Goal: Check status: Check status

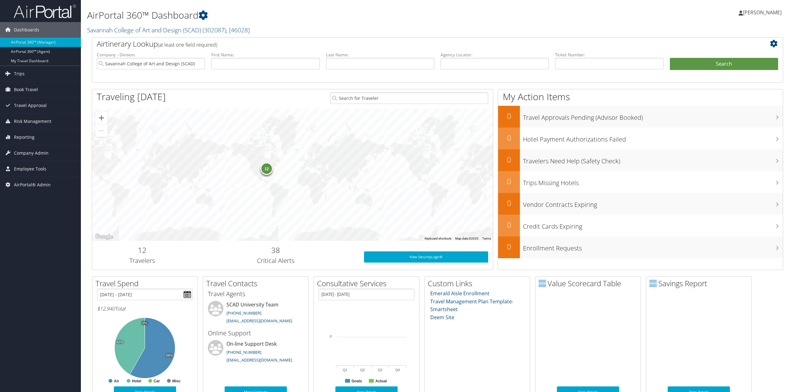
click at [101, 32] on link "Savannah College of Art and Design (SCAD) ( 302087 ) , [ 46028 ]" at bounding box center [168, 30] width 163 height 8
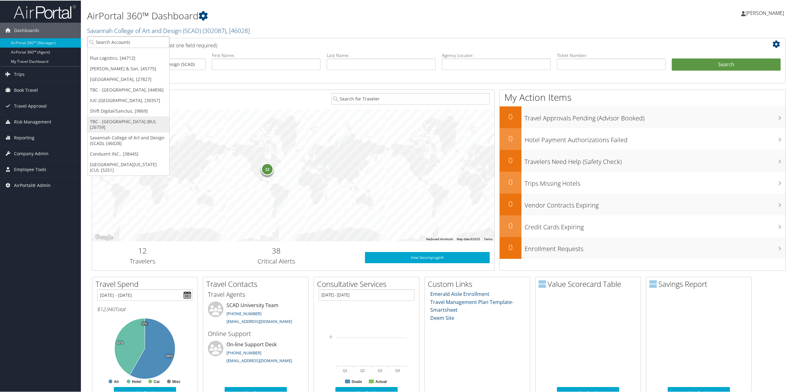
click at [144, 128] on link "TBC - [GEOGRAPHIC_DATA] (BU), [26759]" at bounding box center [128, 124] width 82 height 16
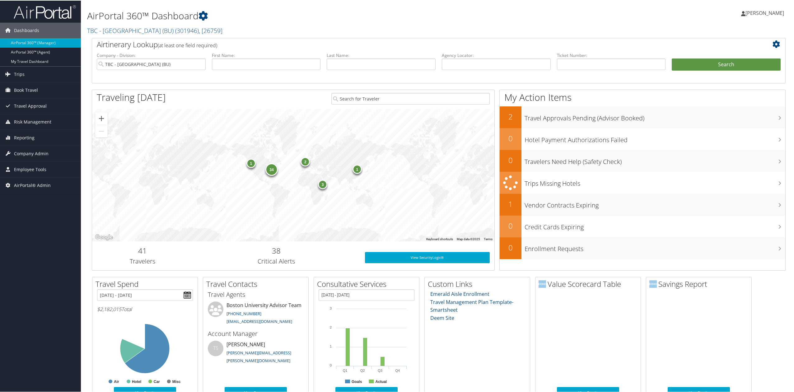
drag, startPoint x: 50, startPoint y: 157, endPoint x: 50, endPoint y: 165, distance: 7.5
click at [50, 157] on link "Company Admin" at bounding box center [40, 153] width 81 height 16
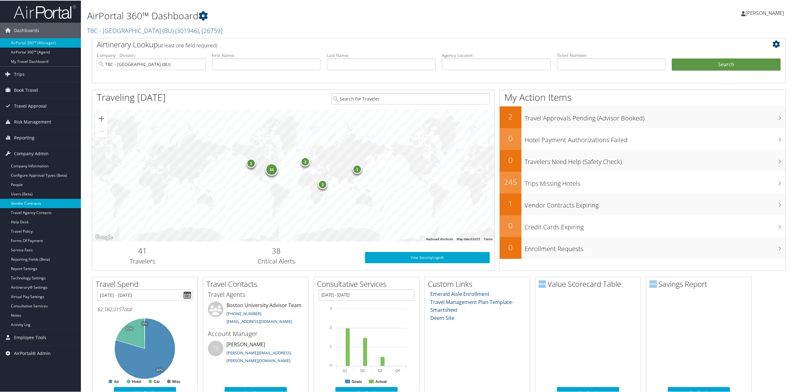
click at [43, 205] on link "Vendor Contracts" at bounding box center [40, 202] width 81 height 9
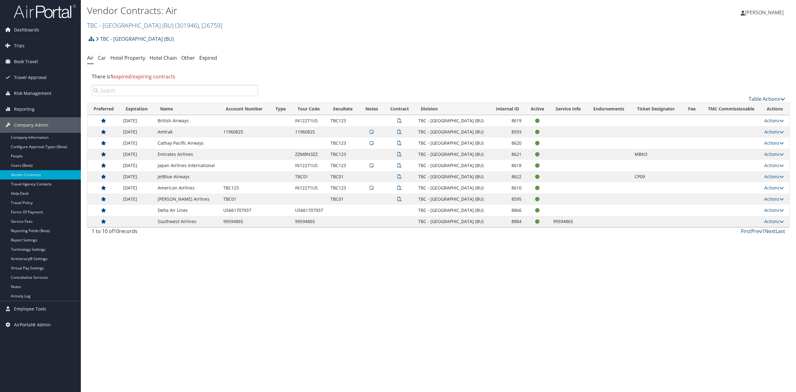
click at [180, 245] on div "Vendor Contracts: Air TBC - Boston University (BU) ( 301946 ) , [ 26759 ] TBC -…" at bounding box center [438, 196] width 715 height 392
click at [412, 334] on div "Vendor Contracts: Air TBC - Boston University (BU) ( 301946 ) , [ 26759 ] TBC -…" at bounding box center [438, 196] width 715 height 392
click at [121, 26] on link "TBC - [GEOGRAPHIC_DATA] (BU) ( 301946 ) , [ 26759 ]" at bounding box center [154, 25] width 135 height 8
click at [129, 35] on input "search" at bounding box center [128, 37] width 82 height 12
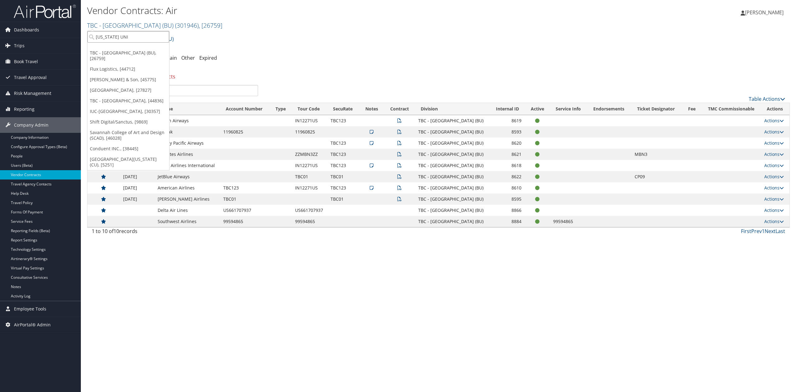
type input "OHIO UNIV"
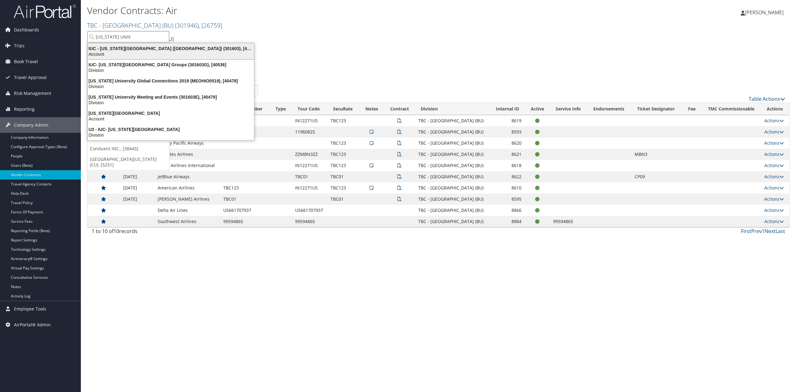
click at [122, 52] on div "Account" at bounding box center [171, 54] width 174 height 6
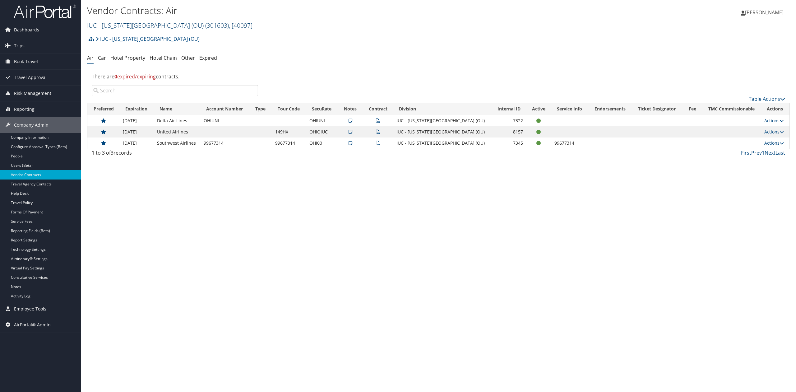
click at [129, 19] on div "Vendor Contracts: Air IUC - Ohio University (OU) ( 301603 ) , [ 40097 ] IUC - O…" at bounding box center [321, 17] width 469 height 26
click at [131, 23] on link "IUC - Ohio University (OU) ( 301603 ) , [ 40097 ]" at bounding box center [169, 25] width 165 height 8
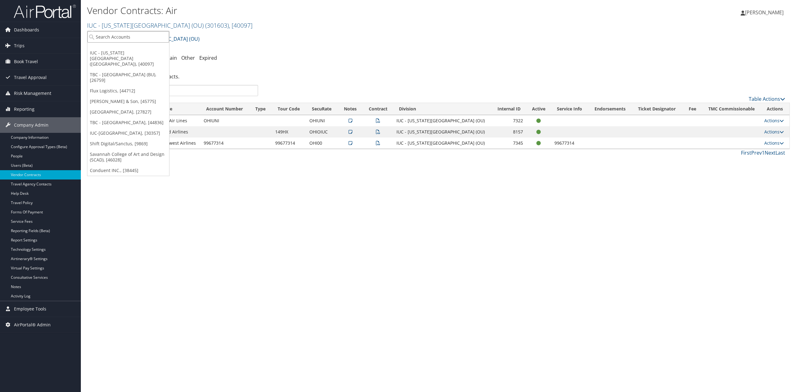
click at [130, 41] on input "search" at bounding box center [128, 37] width 82 height 12
type input "cherokee"
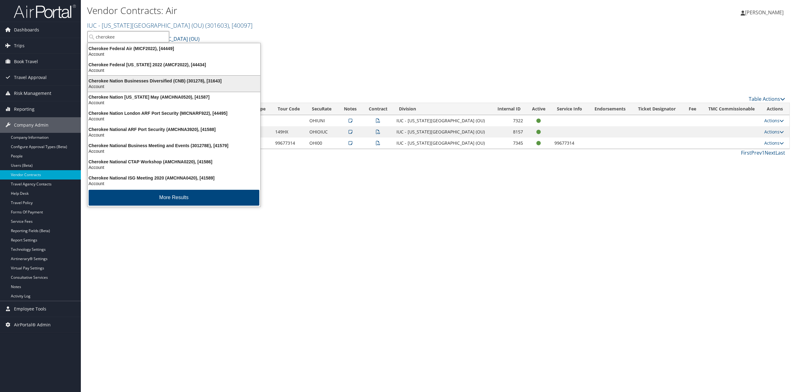
click at [153, 82] on div "Cherokee Nation Businesses Diversified (CNB) (301278), [31643]" at bounding box center [174, 81] width 180 height 6
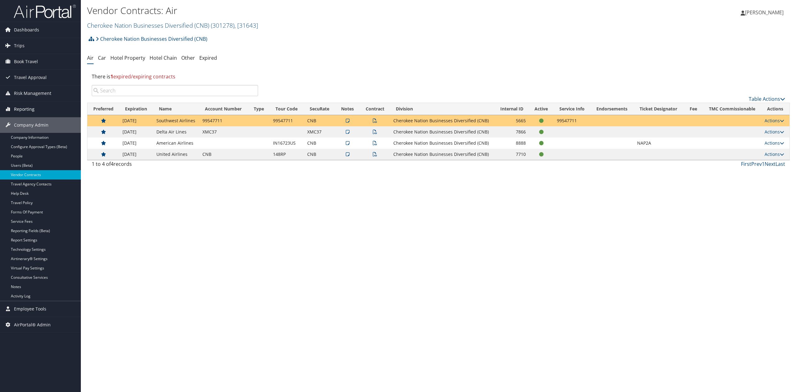
click at [18, 106] on span "Reporting" at bounding box center [24, 109] width 21 height 16
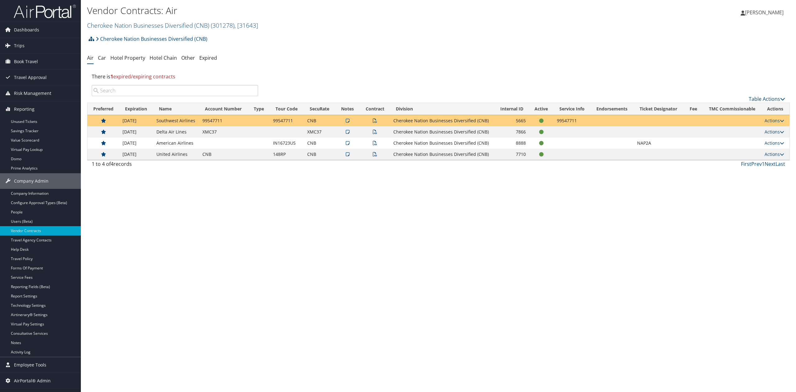
click at [348, 196] on div "Vendor Contracts: Air Cherokee Nation Businesses Diversified (CNB) ( 301278 ) ,…" at bounding box center [438, 196] width 715 height 392
drag, startPoint x: 40, startPoint y: 47, endPoint x: 46, endPoint y: 50, distance: 6.3
click at [40, 47] on link "Trips" at bounding box center [40, 46] width 81 height 16
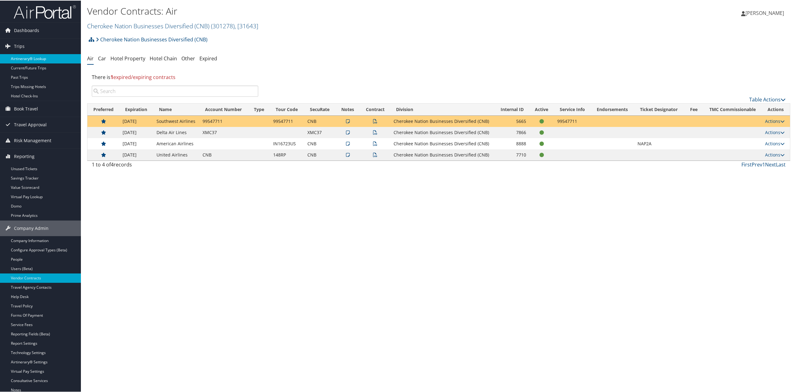
click at [57, 57] on link "Airtinerary® Lookup" at bounding box center [40, 57] width 81 height 9
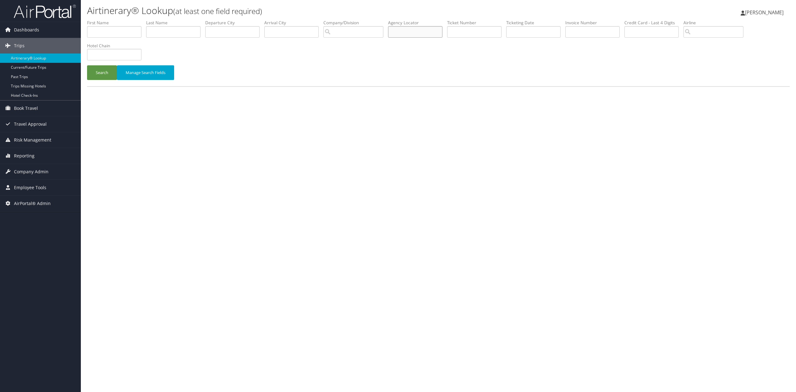
click at [411, 32] on input "text" at bounding box center [415, 32] width 54 height 12
click at [87, 65] on button "Search" at bounding box center [102, 72] width 30 height 15
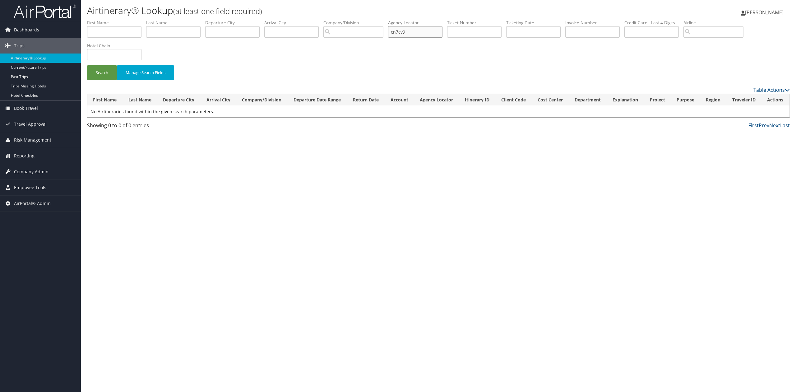
drag, startPoint x: 420, startPoint y: 33, endPoint x: 369, endPoint y: 33, distance: 51.0
click at [369, 20] on ul "First Name Last Name Departure City Arrival City Company/Division Airport/City …" at bounding box center [438, 20] width 703 height 0
type input "CN7CV9"
click at [102, 70] on button "Search" at bounding box center [102, 72] width 30 height 15
drag, startPoint x: 425, startPoint y: 34, endPoint x: 363, endPoint y: 26, distance: 62.4
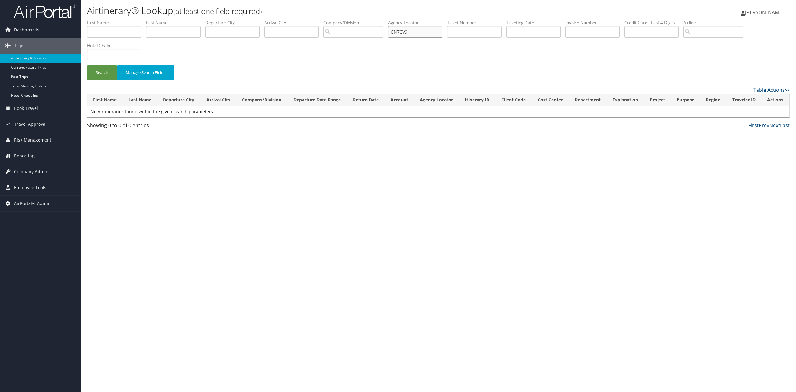
click at [363, 20] on ul "First Name Last Name Departure City Arrival City Company/Division Airport/City …" at bounding box center [438, 20] width 703 height 0
drag, startPoint x: 94, startPoint y: 72, endPoint x: 90, endPoint y: 71, distance: 3.8
click at [94, 72] on button "Search" at bounding box center [102, 72] width 30 height 15
drag, startPoint x: 241, startPoint y: 233, endPoint x: 100, endPoint y: 80, distance: 208.6
click at [241, 233] on div "Airtinerary® Lookup (at least one field required) Tiffany Soja Tiffany Soja My …" at bounding box center [438, 196] width 715 height 392
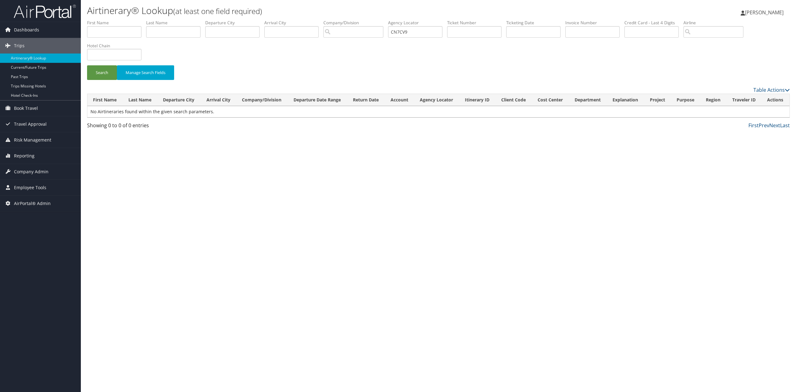
click at [46, 19] on li at bounding box center [40, 11] width 81 height 22
click at [53, 16] on img at bounding box center [45, 11] width 62 height 15
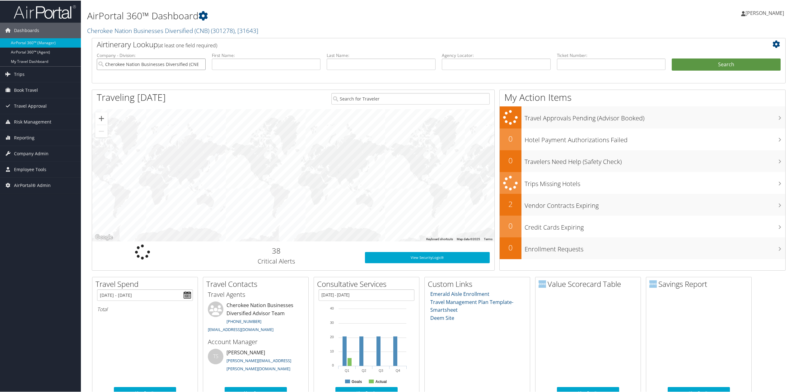
click at [200, 62] on input "Cherokee Nation Businesses Diversified (CNB)" at bounding box center [151, 64] width 109 height 12
click at [175, 61] on input "search" at bounding box center [151, 64] width 109 height 12
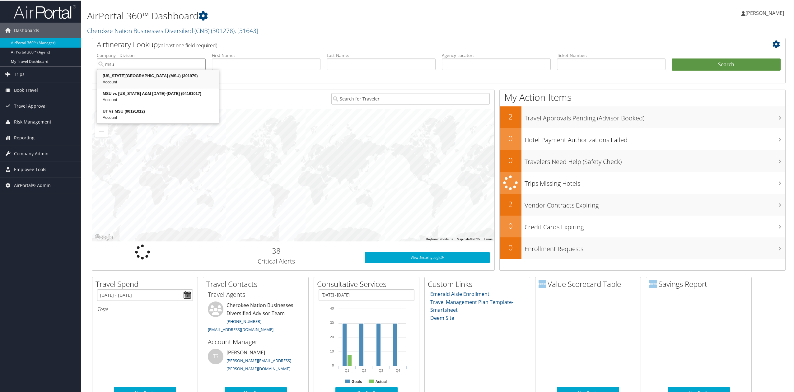
click at [142, 79] on div "Account" at bounding box center [158, 81] width 120 height 6
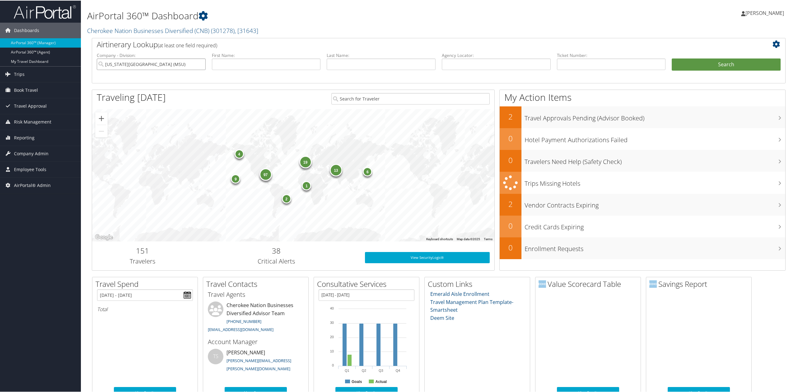
type input "[US_STATE][GEOGRAPHIC_DATA] (MSU)"
click at [320, 65] on li "First Name:" at bounding box center [266, 66] width 115 height 29
click at [301, 60] on input "text" at bounding box center [266, 64] width 109 height 12
click at [378, 60] on input "text" at bounding box center [381, 64] width 109 height 12
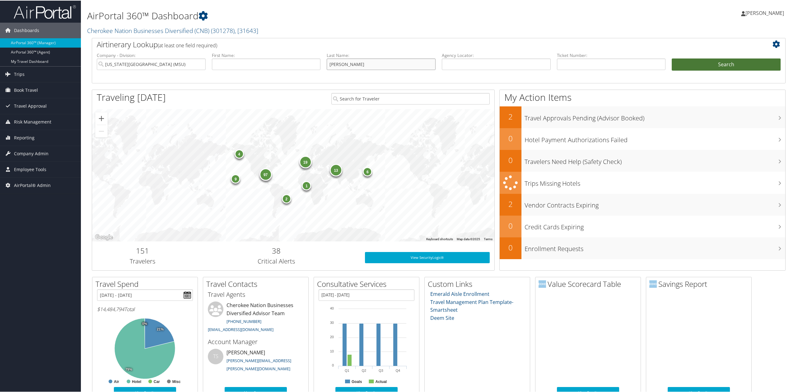
type input "scott"
click at [708, 63] on button "Search" at bounding box center [725, 64] width 109 height 12
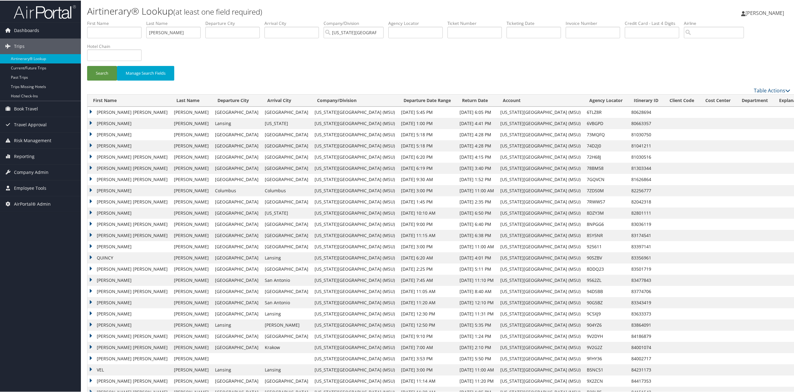
click at [230, 68] on div "Search Manage Search Fields" at bounding box center [438, 75] width 712 height 21
click at [115, 31] on input "text" at bounding box center [114, 32] width 54 height 12
type input "sarah"
click at [92, 73] on button "Search" at bounding box center [102, 72] width 30 height 15
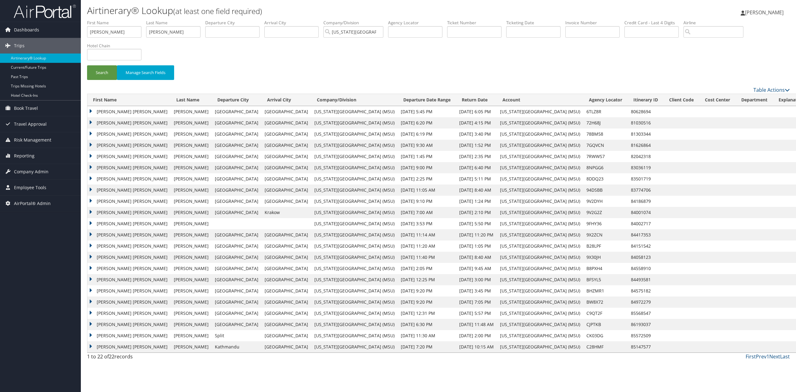
click at [49, 12] on img at bounding box center [45, 11] width 62 height 15
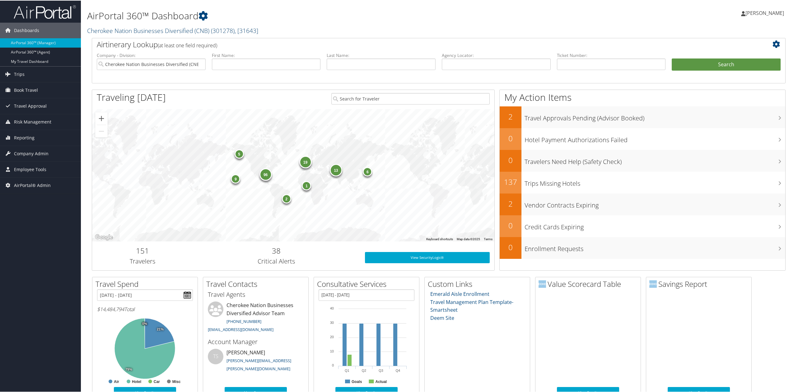
click at [122, 30] on link "Cherokee Nation Businesses Diversified (CNB) ( 301278 ) , [ 31643 ]" at bounding box center [172, 30] width 171 height 8
click at [126, 45] on input "search" at bounding box center [128, 42] width 82 height 12
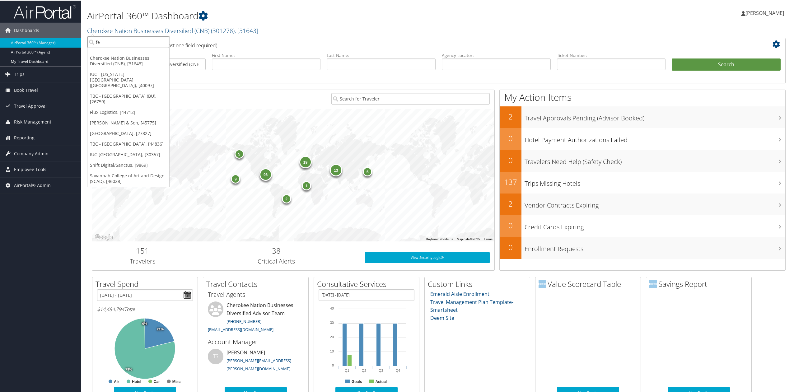
type input "fev"
click at [125, 54] on div "FEV North America, Inc. (1465), [4554]" at bounding box center [138, 53] width 109 height 6
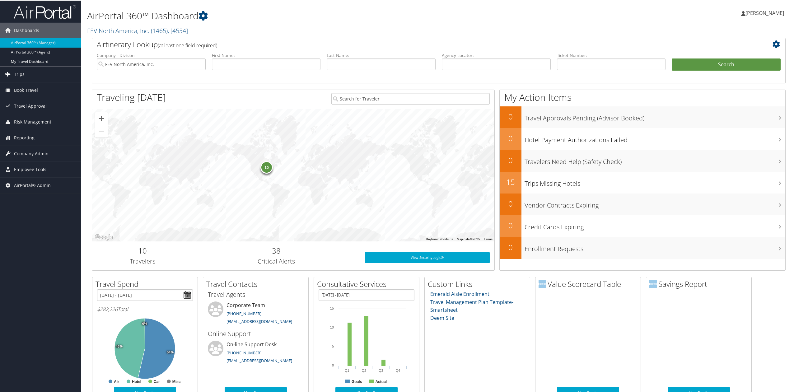
click at [36, 77] on link "Trips" at bounding box center [40, 74] width 81 height 16
click at [53, 95] on link "Current/Future Trips" at bounding box center [40, 95] width 81 height 9
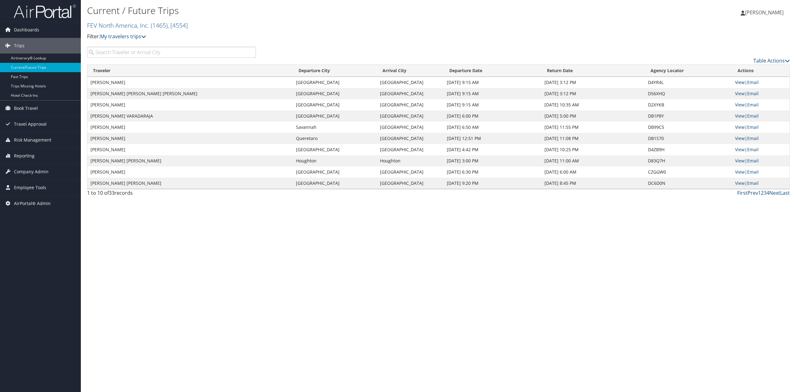
click at [741, 81] on link "View" at bounding box center [740, 82] width 10 height 6
click at [740, 95] on link "View" at bounding box center [740, 94] width 10 height 6
click at [737, 151] on link "View" at bounding box center [740, 149] width 10 height 6
click at [235, 283] on div "Current / Future Trips FEV North America, Inc. ( 1465 ) , [ 4554 ] FEV North Am…" at bounding box center [438, 196] width 715 height 392
click at [244, 318] on div "Current / Future Trips FEV North America, Inc. ( 1465 ) , [ 4554 ] FEV North Am…" at bounding box center [438, 196] width 715 height 392
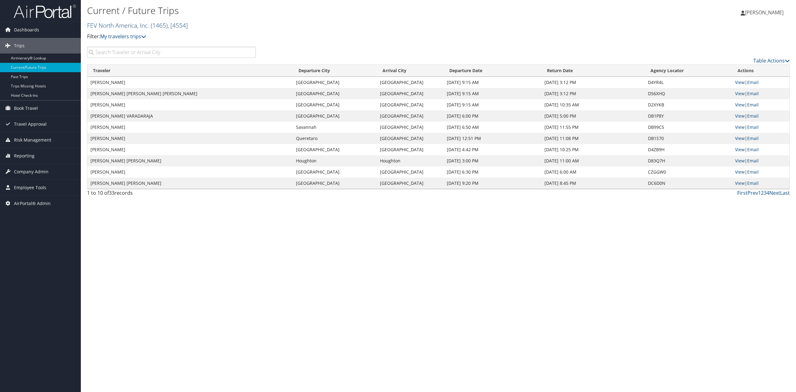
click at [128, 28] on link "FEV North America, Inc. ( 1465 ) , [ 4554 ]" at bounding box center [137, 25] width 101 height 8
click at [135, 36] on input "search" at bounding box center [128, 37] width 82 height 12
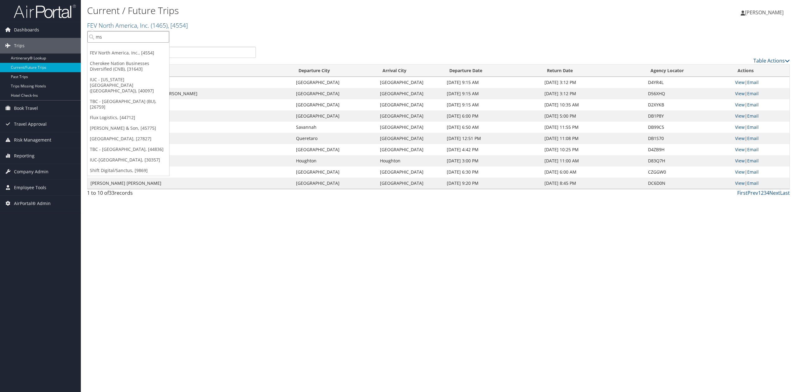
type input "msu"
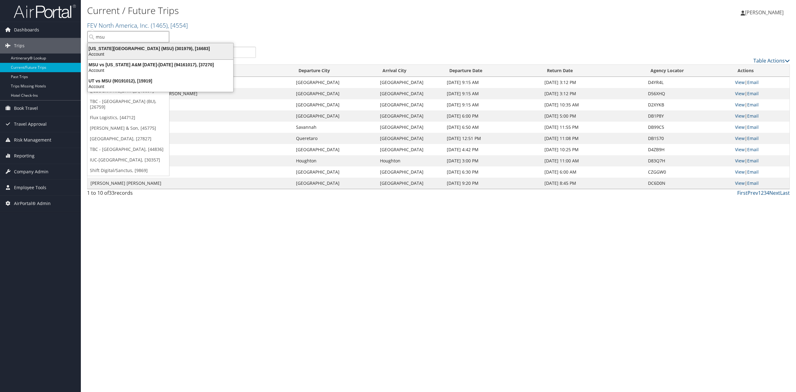
click at [116, 53] on div "Account" at bounding box center [160, 54] width 153 height 6
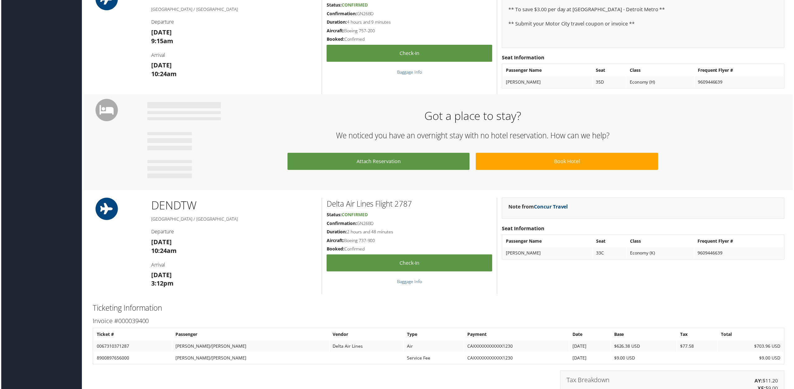
scroll to position [456, 0]
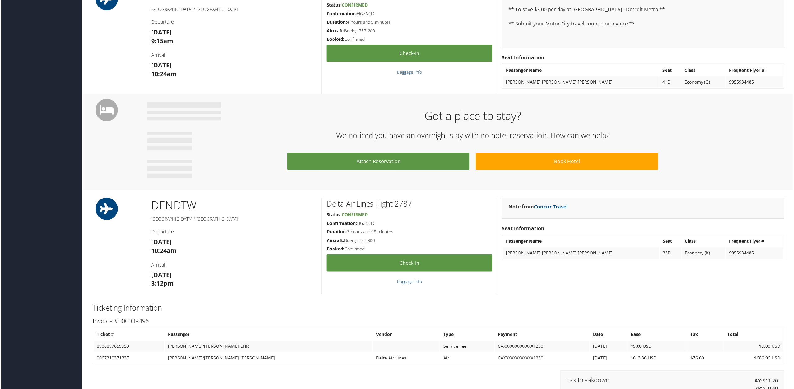
scroll to position [498, 0]
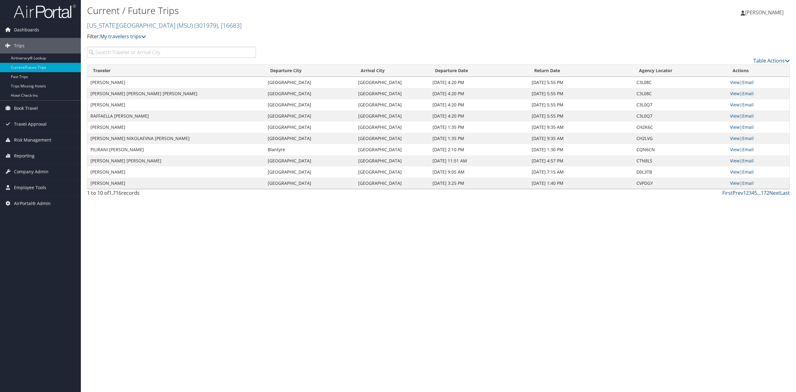
click at [243, 252] on div "Current / Future Trips [US_STATE][GEOGRAPHIC_DATA] (MSU) ( 301979 ) , [ 16683 ]…" at bounding box center [438, 196] width 715 height 392
click at [195, 282] on div "Current / Future Trips [US_STATE][GEOGRAPHIC_DATA] (MSU) ( 301979 ) , [ 16683 ]…" at bounding box center [438, 196] width 715 height 392
click at [115, 52] on input "search" at bounding box center [171, 52] width 169 height 11
paste input "CJPTKB"
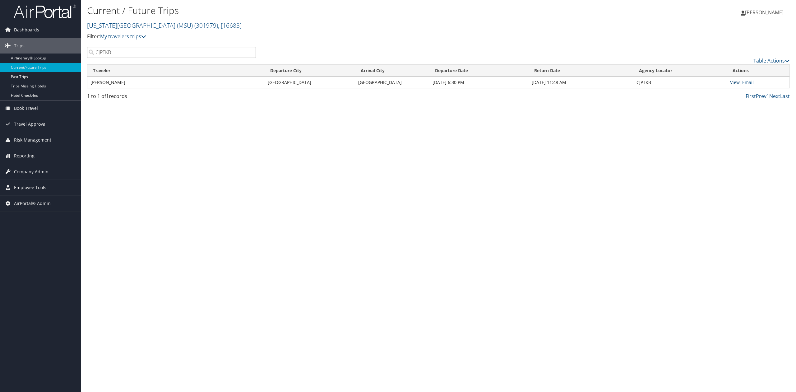
type input "CJPTKB"
click at [732, 85] on link "View" at bounding box center [735, 82] width 10 height 6
click at [262, 306] on div "Current / Future Trips [US_STATE][GEOGRAPHIC_DATA] (MSU) ( 301979 ) , [ 16683 ]…" at bounding box center [438, 196] width 715 height 392
click at [50, 5] on img at bounding box center [45, 11] width 62 height 15
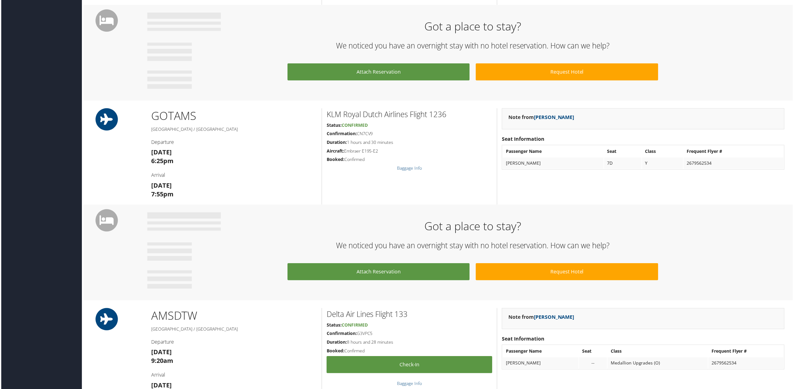
scroll to position [605, 0]
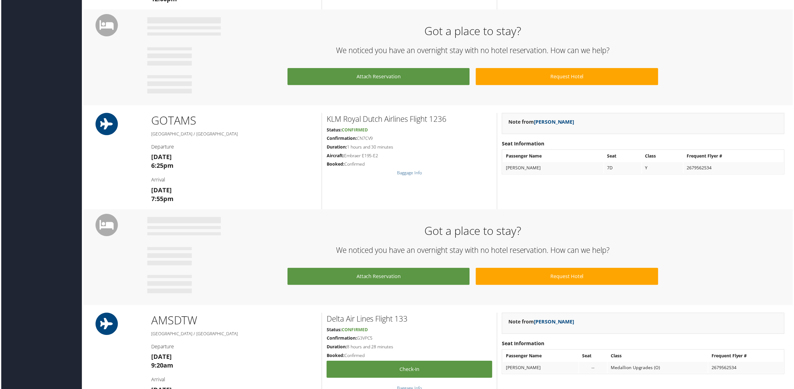
click at [198, 197] on h3 "Thu 11 Sep 7:55pm" at bounding box center [233, 195] width 166 height 17
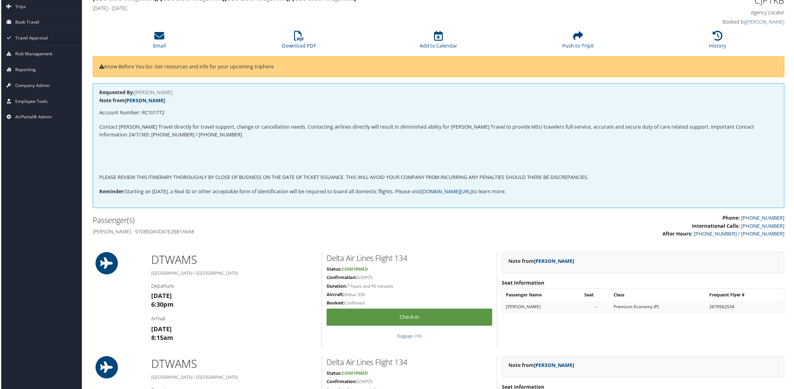
scroll to position [0, 0]
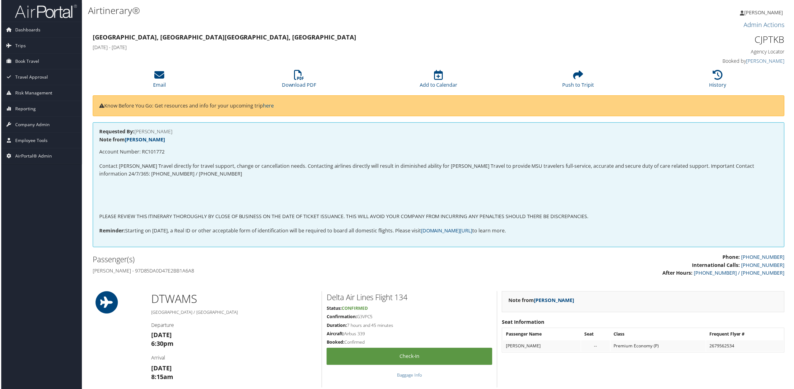
click at [766, 39] on h1 "CJPTKB" at bounding box center [702, 39] width 166 height 13
copy h1 "CJPTKB"
